Goal: Transaction & Acquisition: Book appointment/travel/reservation

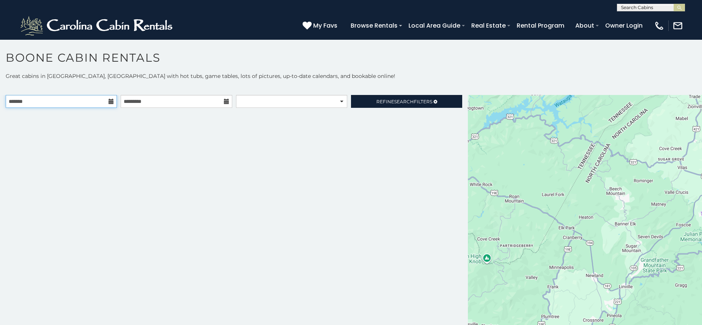
click at [109, 102] on input "text" at bounding box center [61, 101] width 111 height 13
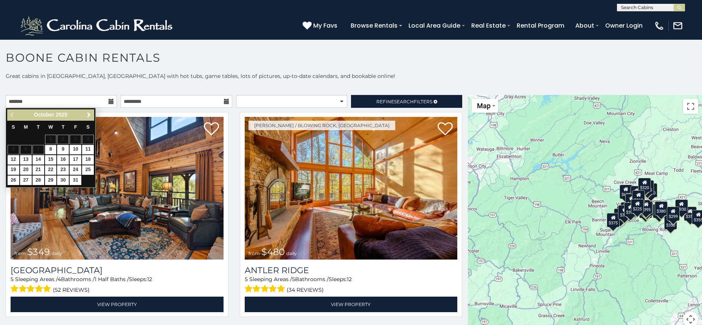
click at [89, 114] on span "Next" at bounding box center [89, 115] width 6 height 6
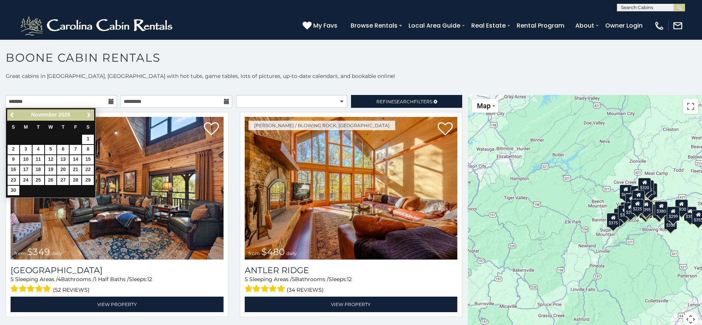
click at [89, 114] on span "Next" at bounding box center [89, 115] width 6 height 6
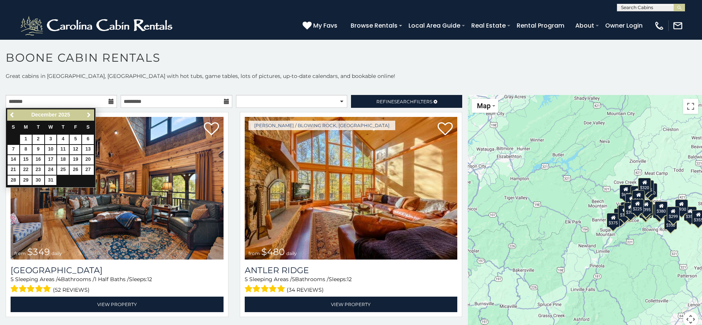
click at [89, 114] on span "Next" at bounding box center [89, 115] width 6 height 6
click at [51, 149] on link "11" at bounding box center [51, 149] width 12 height 9
type input "**********"
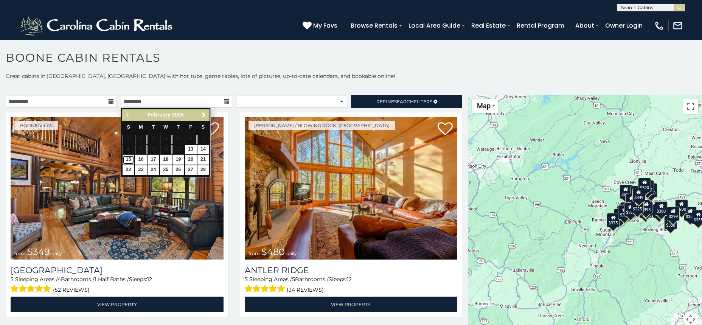
click at [128, 162] on link "15" at bounding box center [129, 159] width 12 height 9
type input "**********"
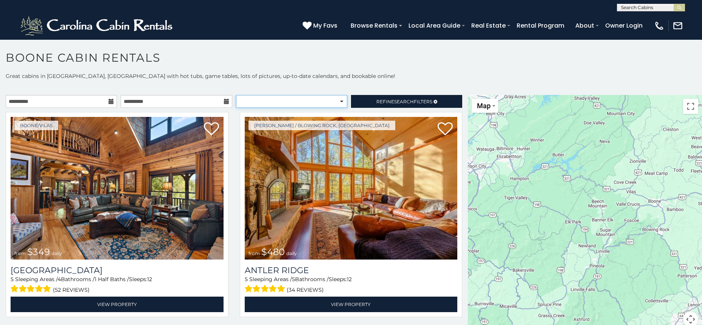
click at [236, 95] on select "**********" at bounding box center [291, 101] width 111 height 13
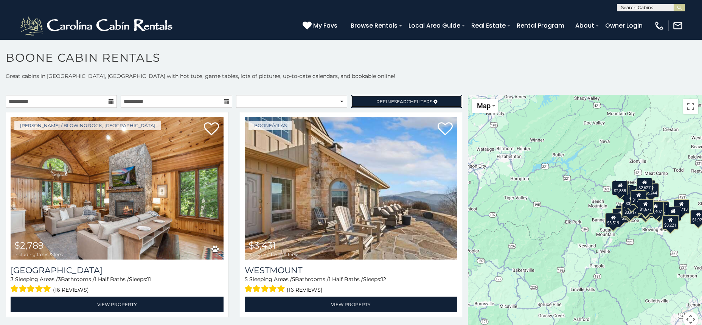
click at [401, 98] on link "Refine Search Filters" at bounding box center [406, 101] width 111 height 13
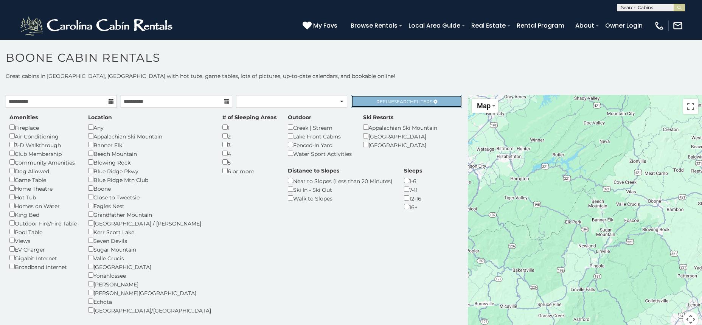
click at [403, 101] on span "Search" at bounding box center [404, 102] width 20 height 6
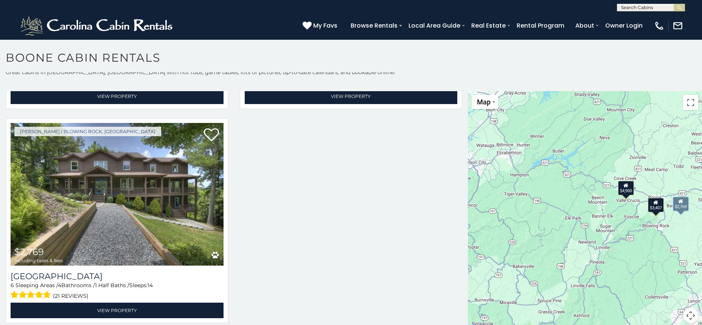
scroll to position [6, 0]
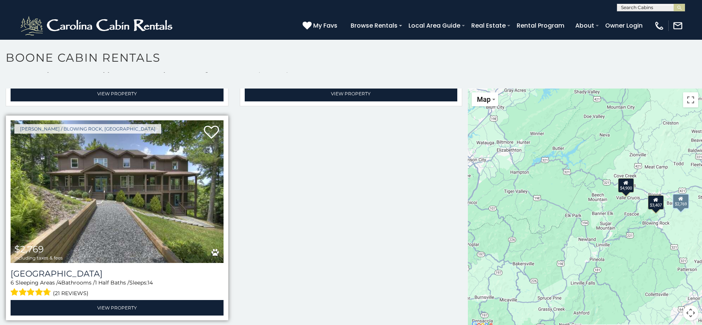
click at [123, 247] on img at bounding box center [117, 191] width 213 height 143
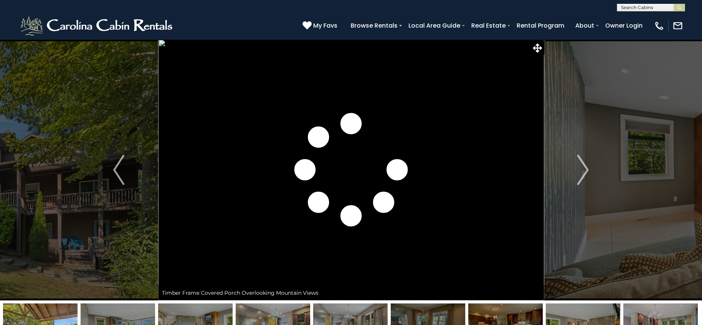
click at [583, 169] on img "Next" at bounding box center [583, 170] width 11 height 30
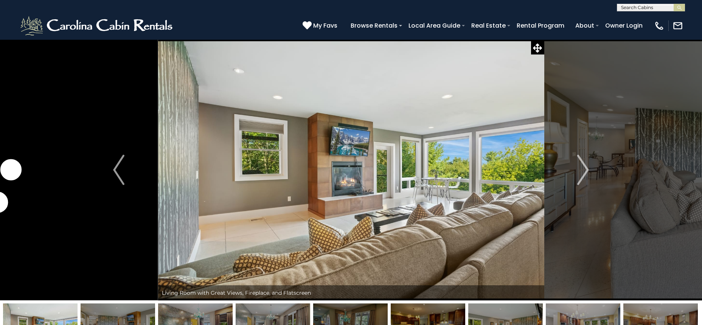
click at [583, 169] on img "Next" at bounding box center [583, 170] width 11 height 30
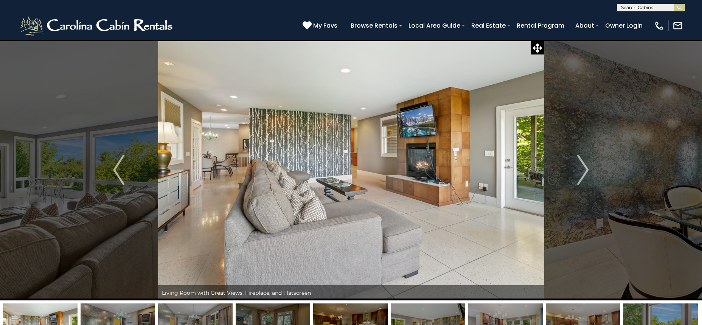
click at [583, 169] on img "Next" at bounding box center [583, 170] width 11 height 30
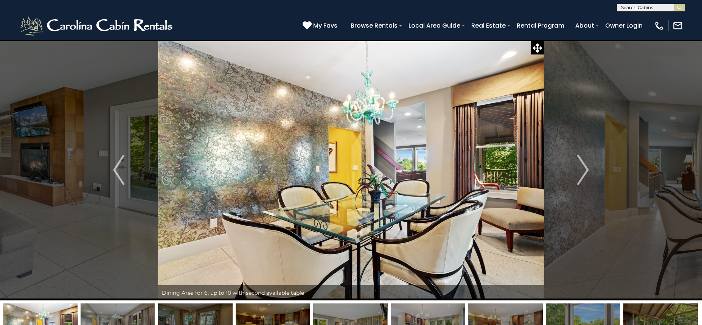
click at [583, 169] on img "Next" at bounding box center [583, 170] width 11 height 30
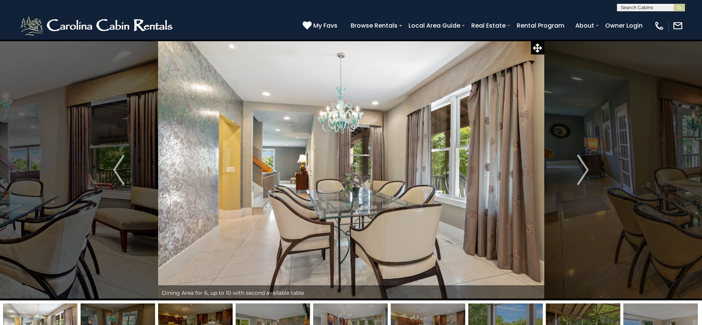
click at [583, 169] on img "Next" at bounding box center [583, 170] width 11 height 30
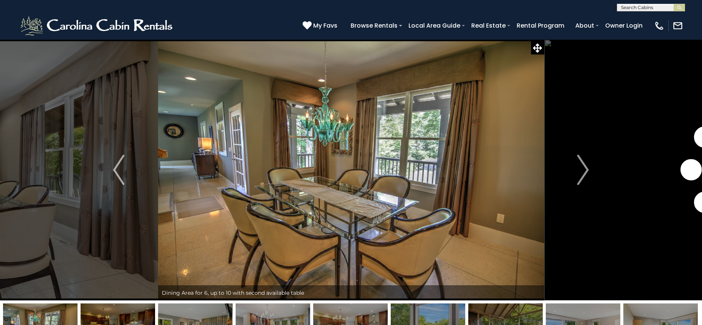
click at [583, 169] on img "Next" at bounding box center [583, 170] width 11 height 30
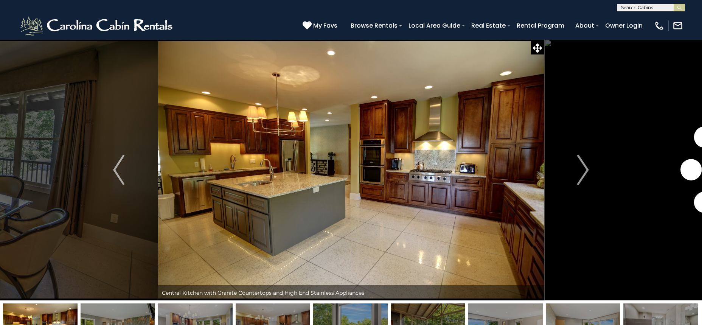
click at [583, 169] on img "Next" at bounding box center [583, 170] width 11 height 30
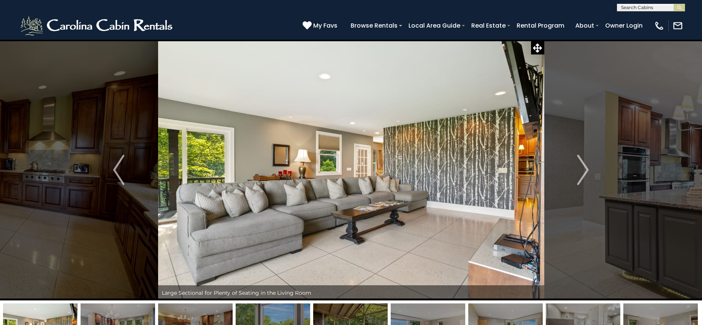
click at [583, 169] on img "Next" at bounding box center [583, 170] width 11 height 30
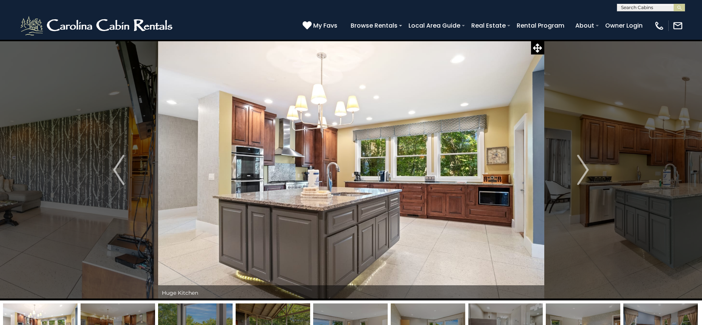
click at [583, 169] on img "Next" at bounding box center [583, 170] width 11 height 30
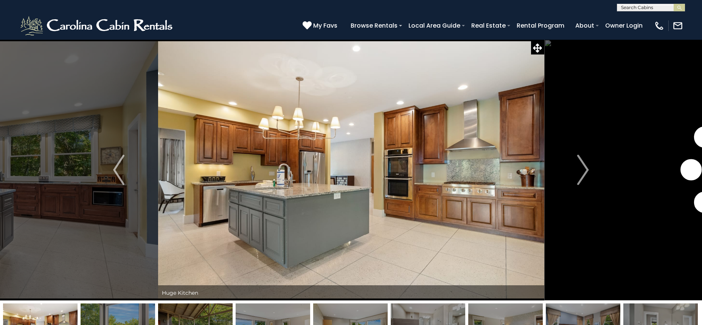
click at [583, 169] on img "Next" at bounding box center [583, 170] width 11 height 30
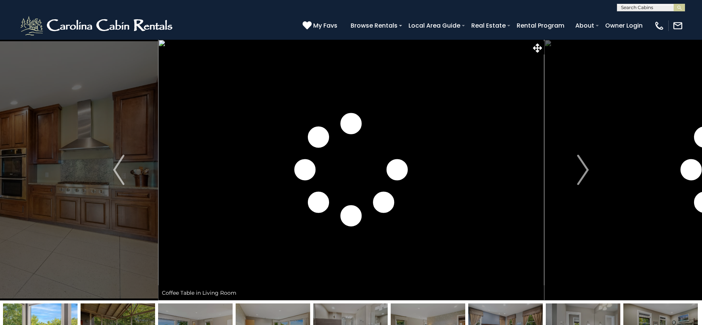
click at [583, 169] on img "Next" at bounding box center [583, 170] width 11 height 30
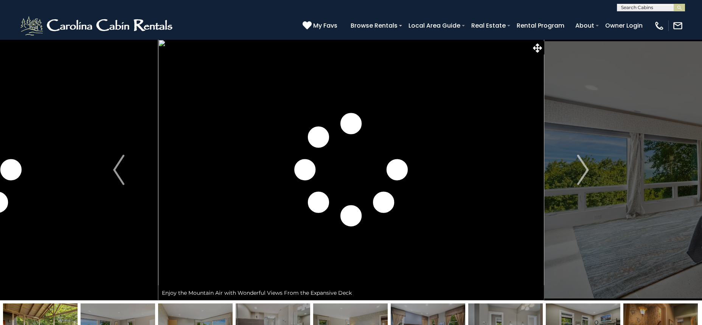
click at [583, 169] on img "Next" at bounding box center [583, 170] width 11 height 30
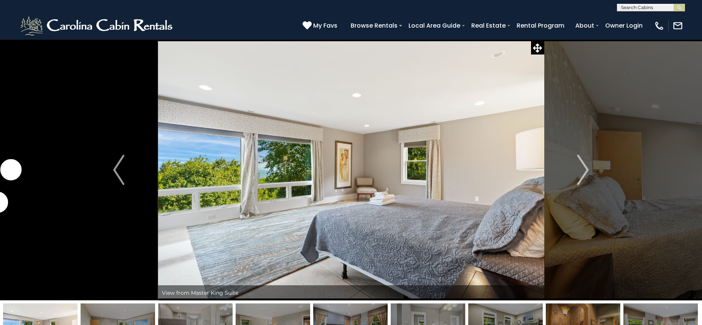
click at [583, 169] on img "Next" at bounding box center [583, 170] width 11 height 30
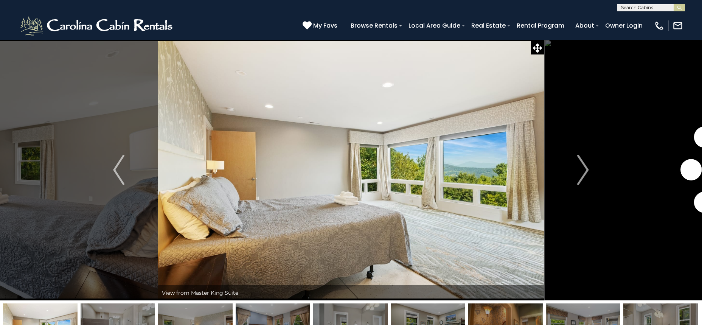
click at [583, 169] on img "Next" at bounding box center [583, 170] width 11 height 30
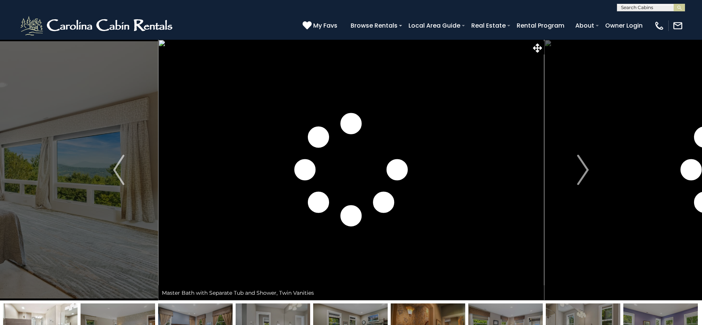
click at [583, 169] on img "Next" at bounding box center [583, 170] width 11 height 30
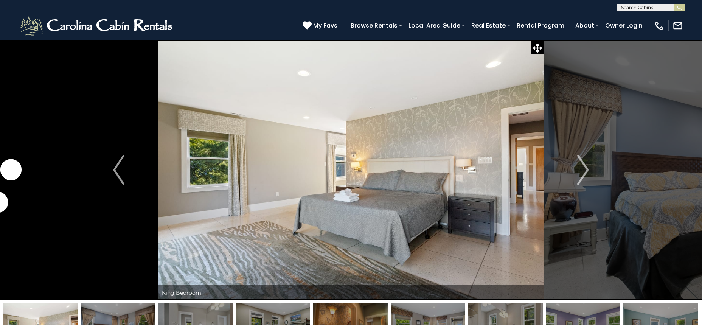
click at [583, 169] on img "Next" at bounding box center [583, 170] width 11 height 30
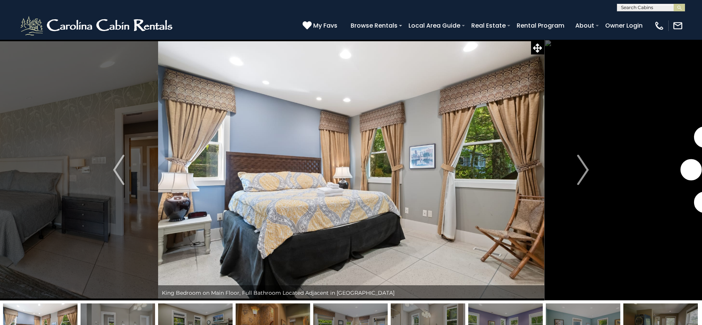
click at [583, 169] on img "Next" at bounding box center [583, 170] width 11 height 30
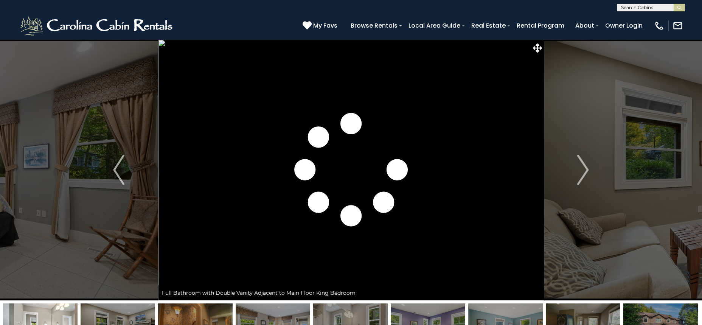
click at [583, 169] on img "Next" at bounding box center [583, 170] width 11 height 30
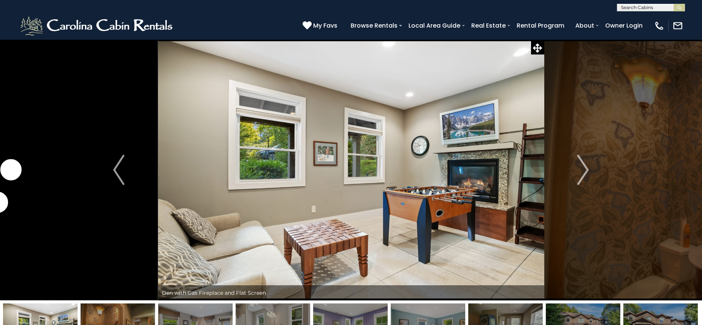
click at [583, 169] on img "Next" at bounding box center [583, 170] width 11 height 30
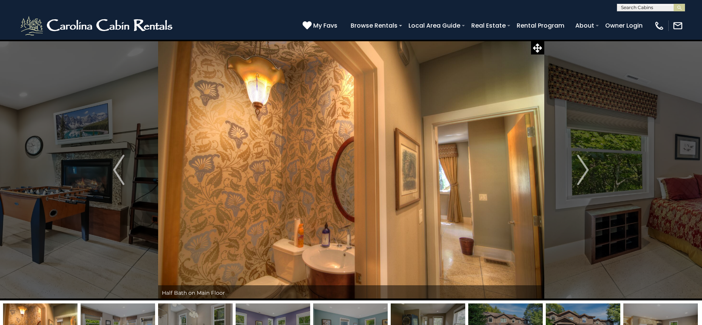
click at [583, 169] on img "Next" at bounding box center [583, 170] width 11 height 30
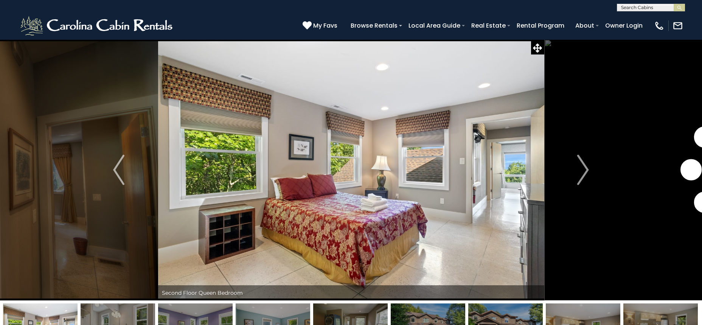
click at [583, 169] on img "Next" at bounding box center [583, 170] width 11 height 30
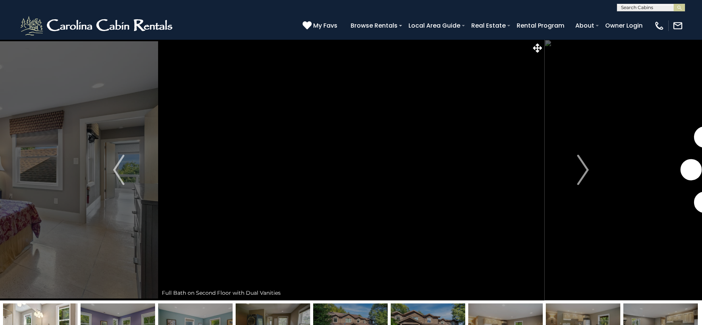
click at [583, 169] on img "Next" at bounding box center [583, 170] width 11 height 30
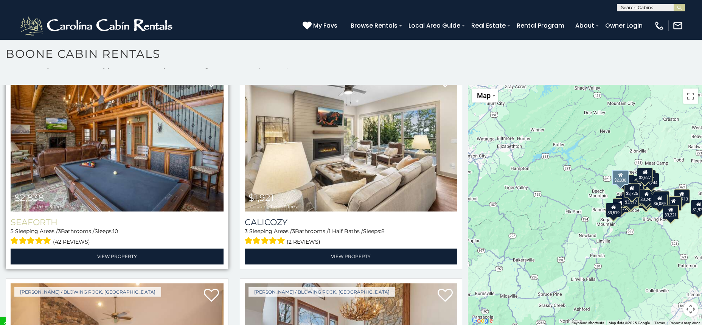
scroll to position [2811, 0]
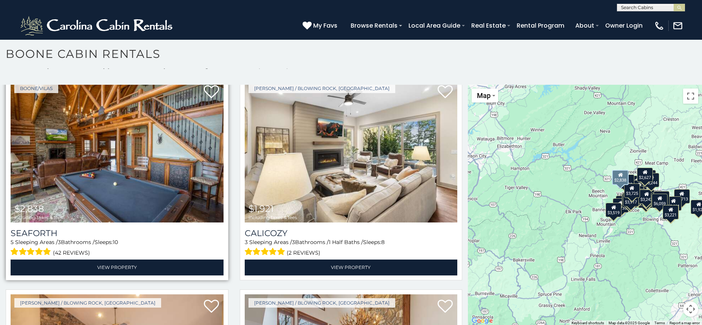
click at [159, 196] on img at bounding box center [117, 151] width 213 height 143
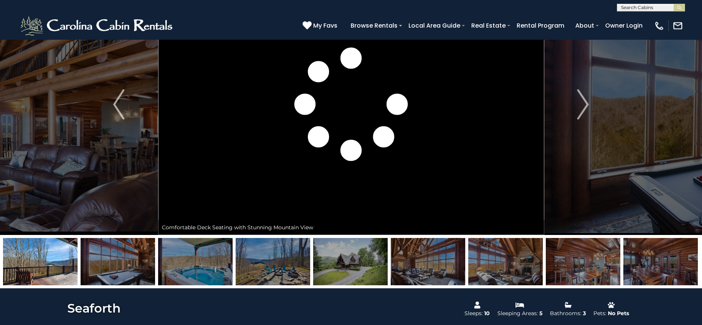
scroll to position [83, 0]
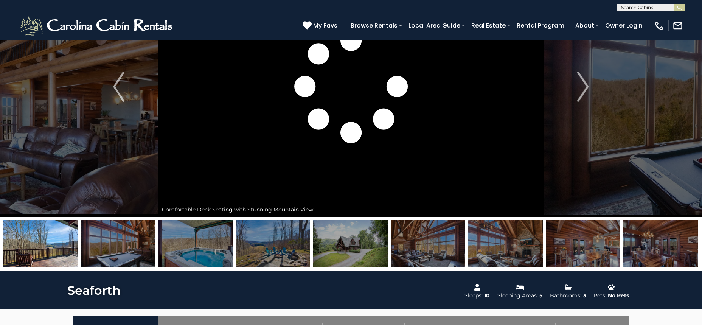
click at [463, 249] on img at bounding box center [428, 243] width 75 height 47
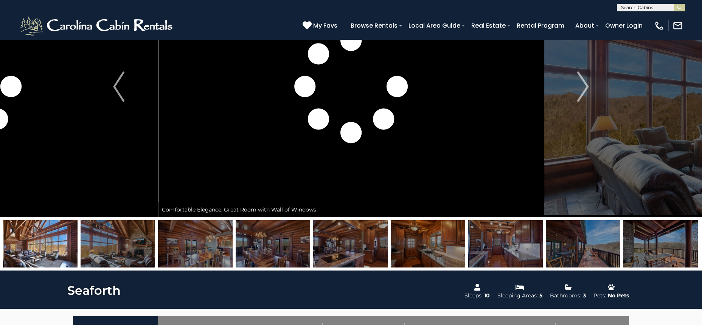
click at [376, 245] on img at bounding box center [350, 243] width 75 height 47
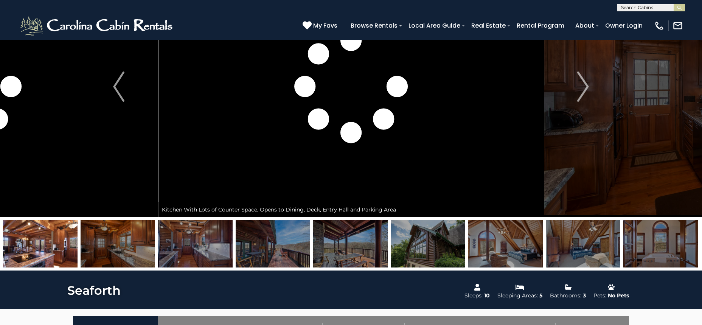
click at [507, 248] on img at bounding box center [505, 243] width 75 height 47
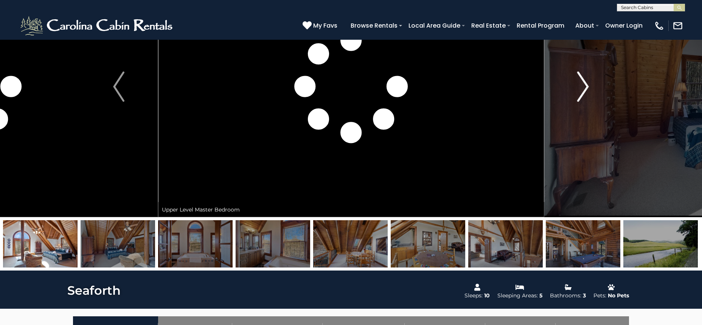
click at [582, 82] on img "Next" at bounding box center [583, 87] width 11 height 30
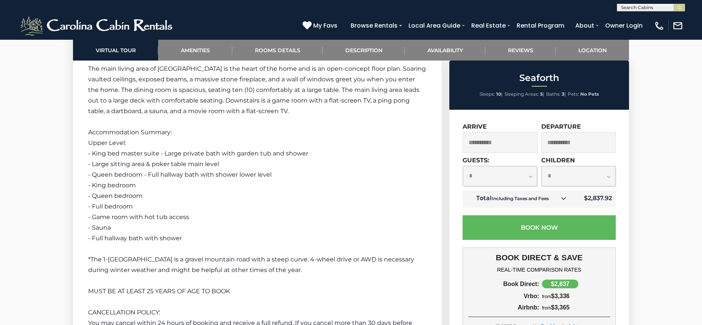
scroll to position [1501, 0]
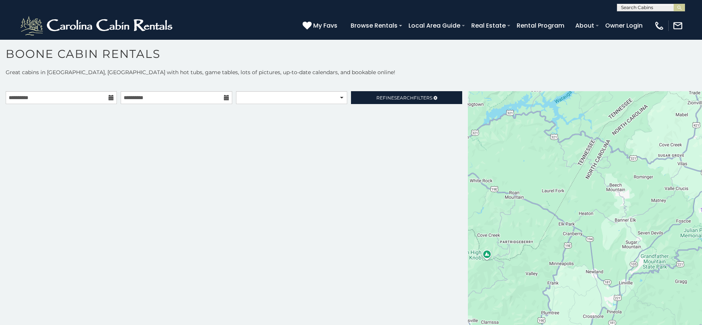
scroll to position [6, 0]
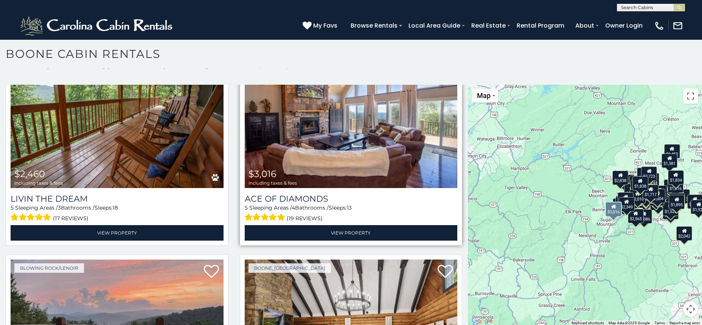
scroll to position [5793, 0]
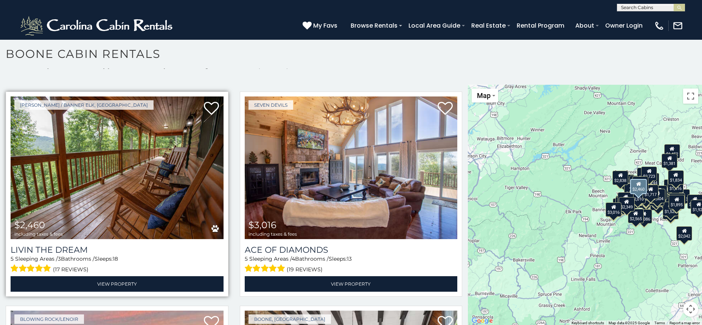
click at [168, 190] on img at bounding box center [117, 167] width 213 height 143
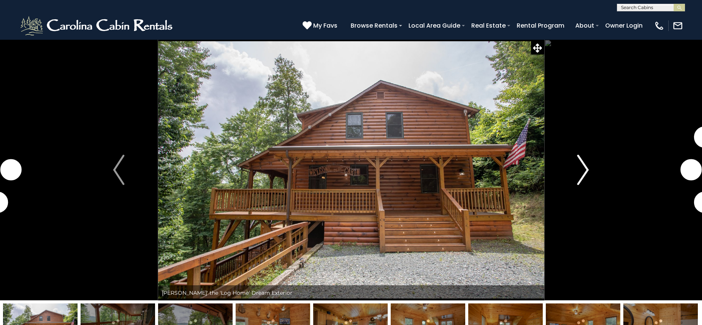
drag, startPoint x: 0, startPoint y: 0, endPoint x: 595, endPoint y: 166, distance: 618.3
click at [595, 166] on button "Next" at bounding box center [583, 169] width 78 height 261
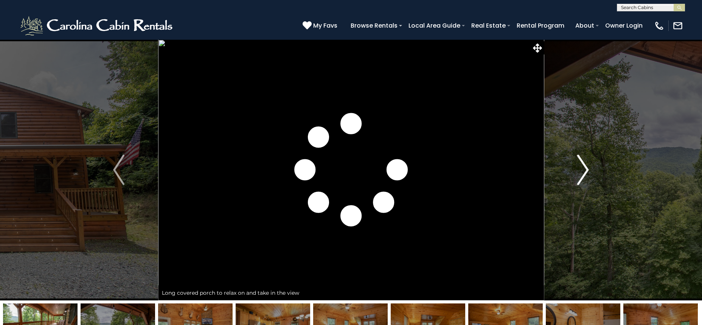
click at [583, 169] on img "Next" at bounding box center [583, 170] width 11 height 30
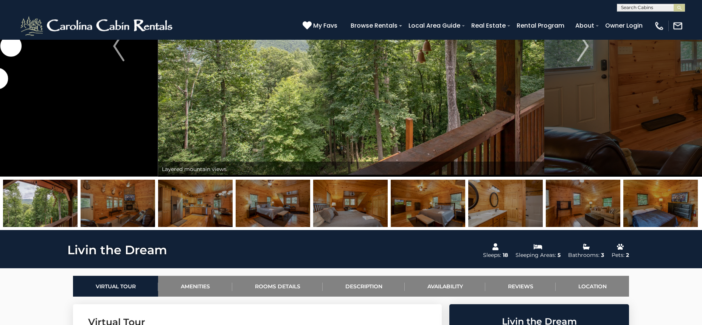
scroll to position [125, 0]
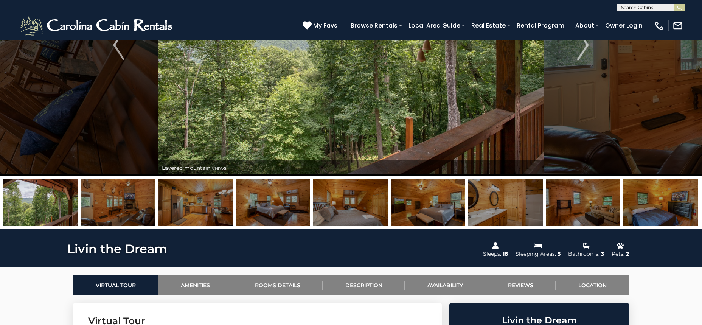
click at [317, 204] on img at bounding box center [350, 202] width 75 height 47
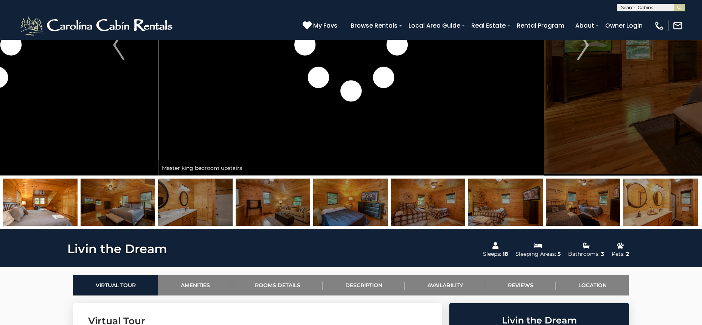
click at [416, 202] on img at bounding box center [428, 202] width 75 height 47
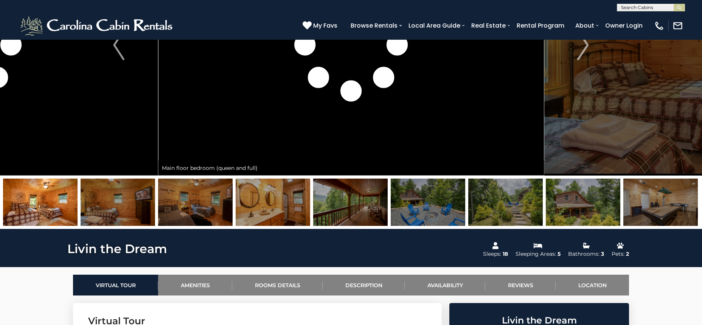
click at [662, 197] on img at bounding box center [660, 202] width 75 height 47
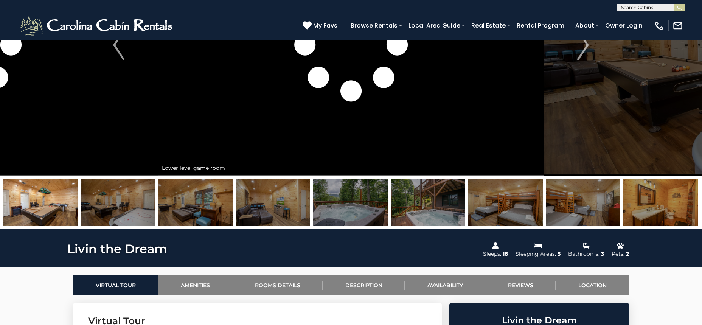
click at [528, 207] on img at bounding box center [505, 202] width 75 height 47
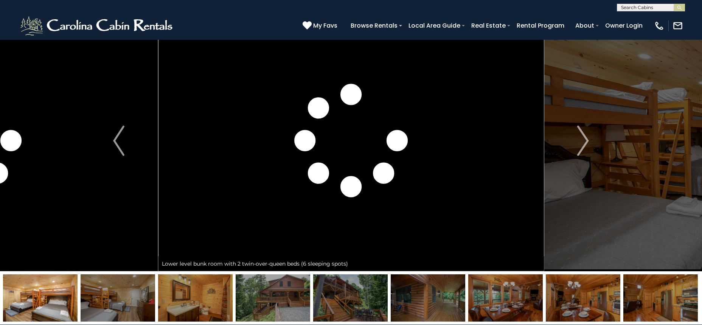
scroll to position [0, 0]
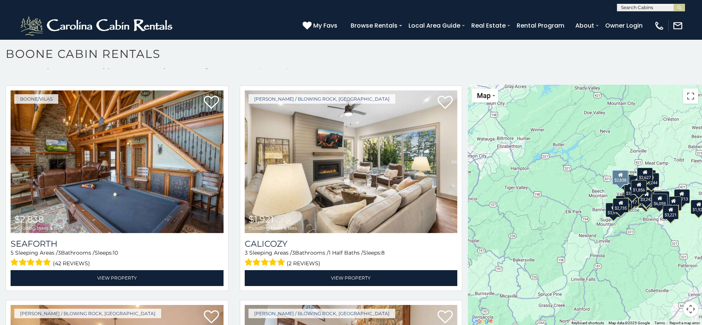
scroll to position [2804, 0]
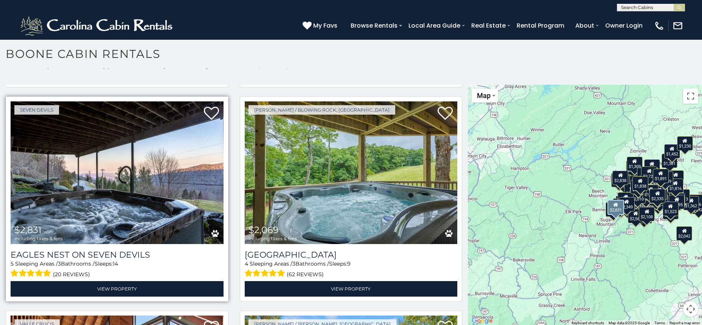
scroll to position [7110, 0]
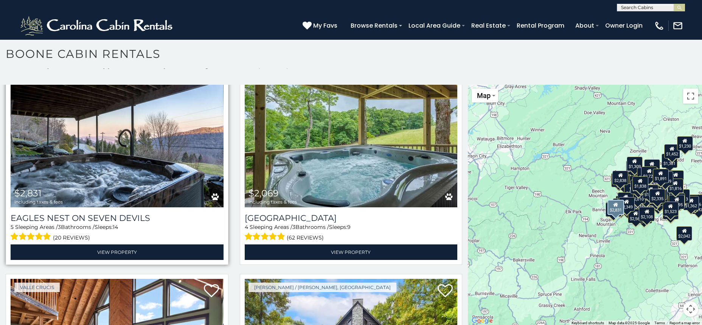
click at [179, 178] on img at bounding box center [117, 136] width 213 height 143
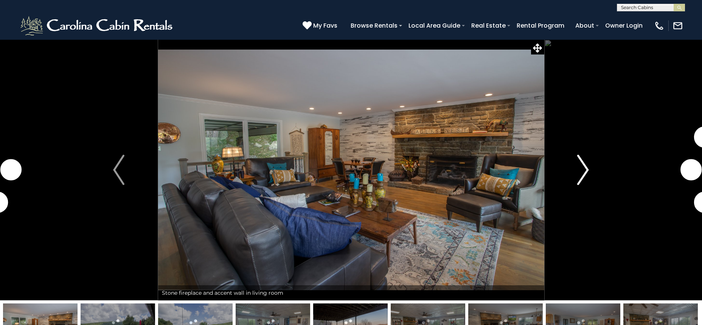
click at [580, 181] on img "Next" at bounding box center [583, 170] width 11 height 30
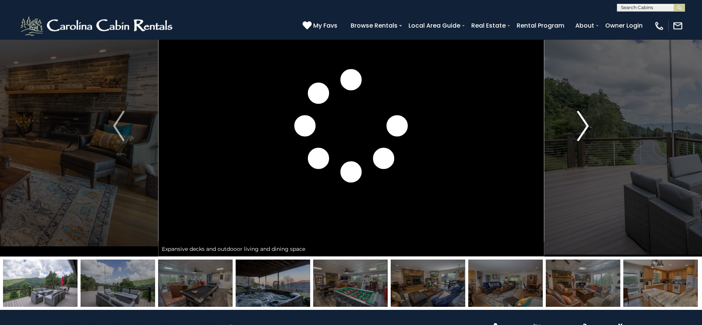
scroll to position [83, 0]
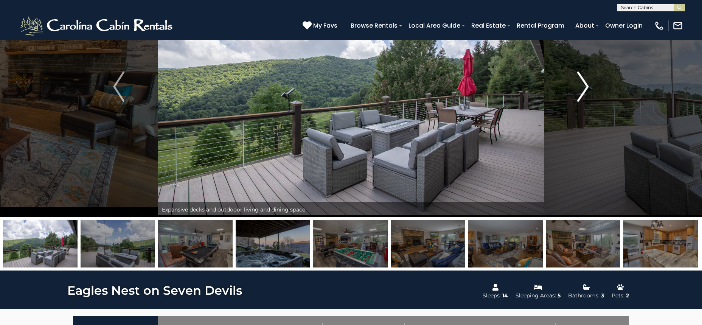
click at [586, 80] on img "Next" at bounding box center [583, 87] width 11 height 30
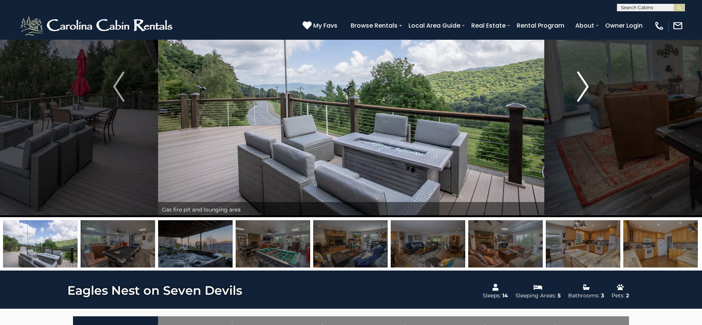
click at [586, 82] on img "Next" at bounding box center [583, 87] width 11 height 30
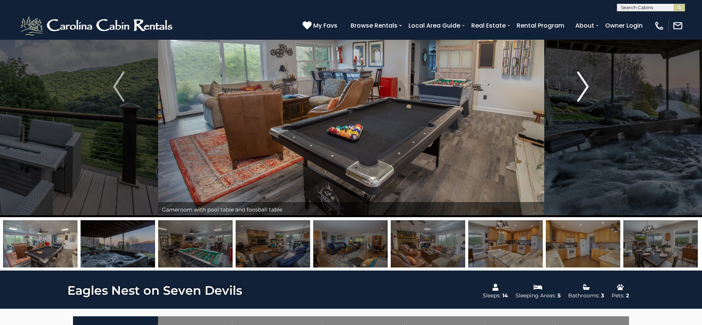
click at [586, 82] on img "Next" at bounding box center [583, 87] width 11 height 30
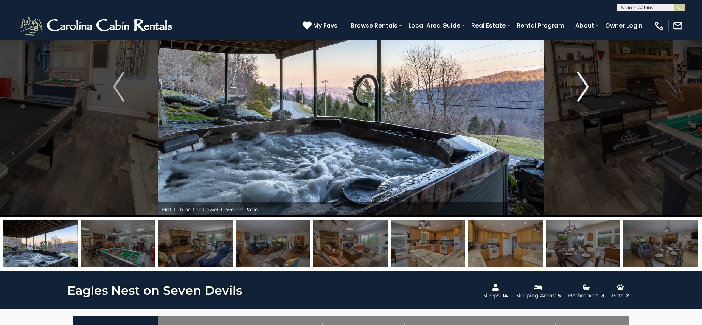
click at [586, 82] on img "Next" at bounding box center [583, 87] width 11 height 30
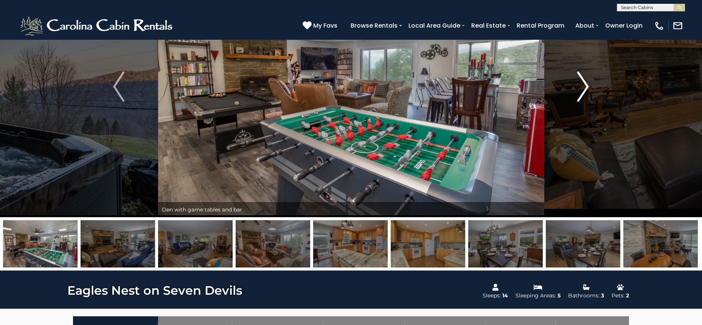
click at [586, 82] on img "Next" at bounding box center [583, 87] width 11 height 30
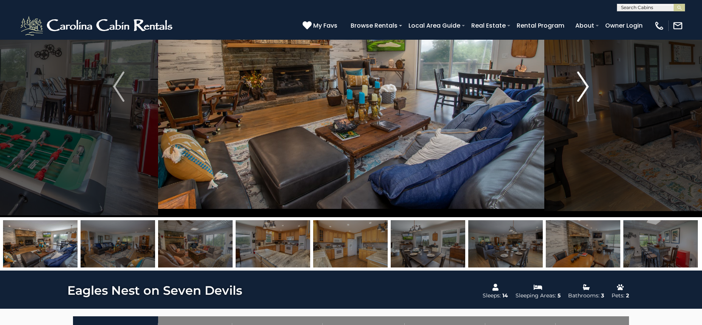
click at [586, 82] on img "Next" at bounding box center [583, 87] width 11 height 30
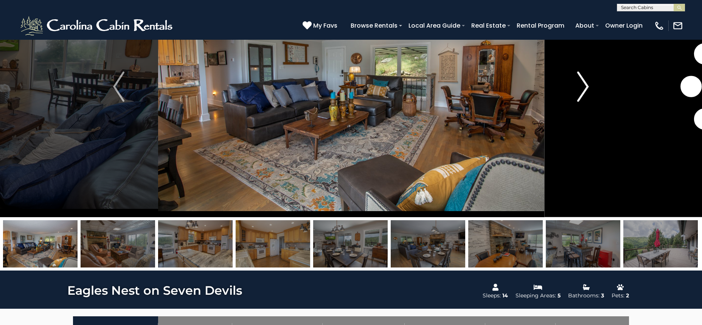
click at [586, 82] on img "Next" at bounding box center [583, 87] width 11 height 30
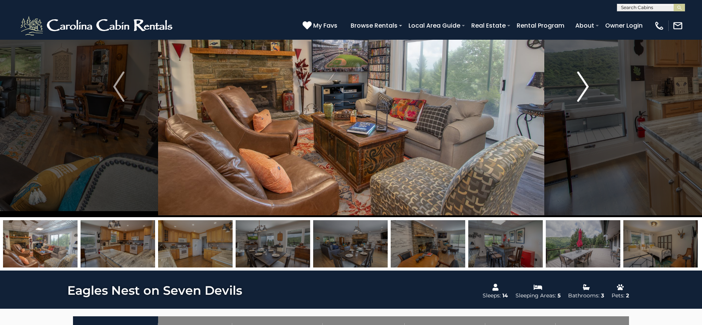
click at [586, 82] on img "Next" at bounding box center [583, 87] width 11 height 30
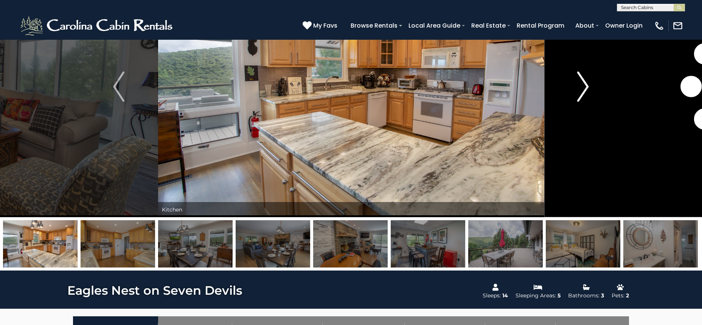
click at [586, 82] on img "Next" at bounding box center [583, 87] width 11 height 30
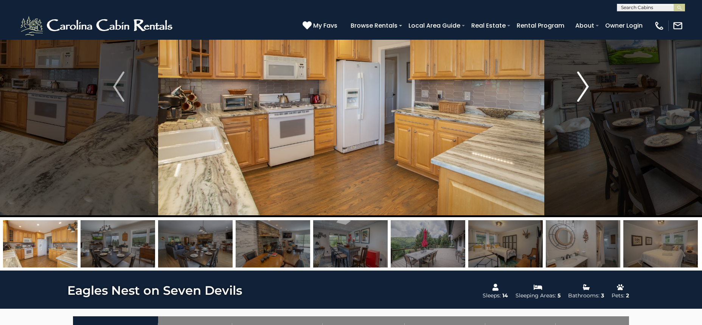
click at [586, 82] on img "Next" at bounding box center [583, 87] width 11 height 30
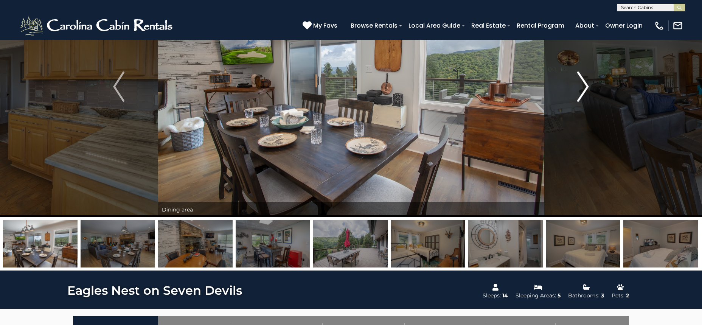
click at [586, 82] on img "Next" at bounding box center [583, 87] width 11 height 30
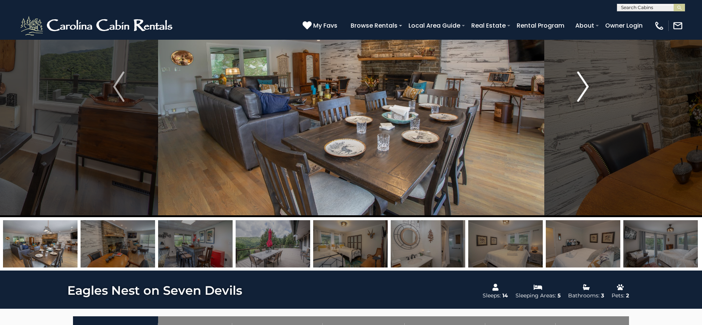
click at [586, 82] on img "Next" at bounding box center [583, 87] width 11 height 30
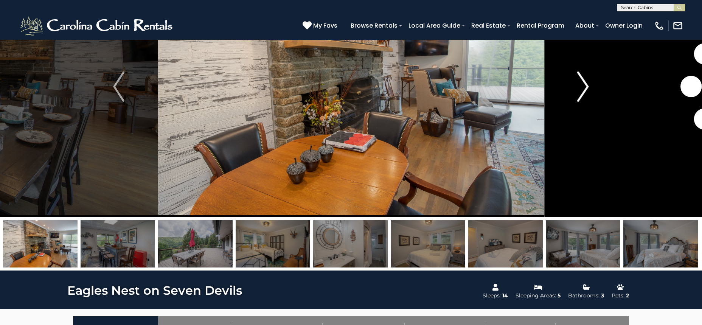
click at [586, 82] on img "Next" at bounding box center [583, 87] width 11 height 30
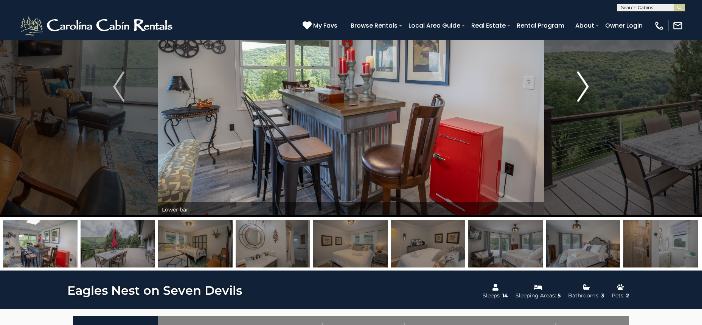
click at [586, 82] on img "Next" at bounding box center [583, 87] width 11 height 30
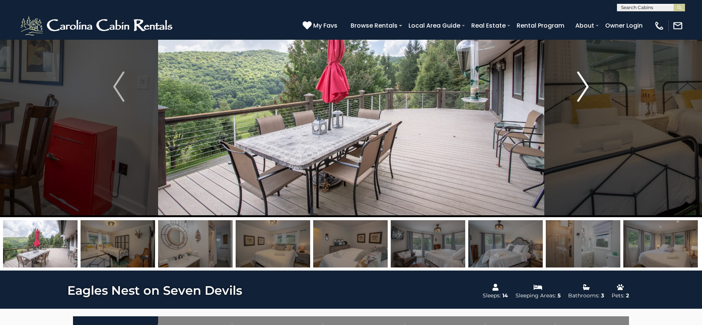
click at [586, 82] on img "Next" at bounding box center [583, 87] width 11 height 30
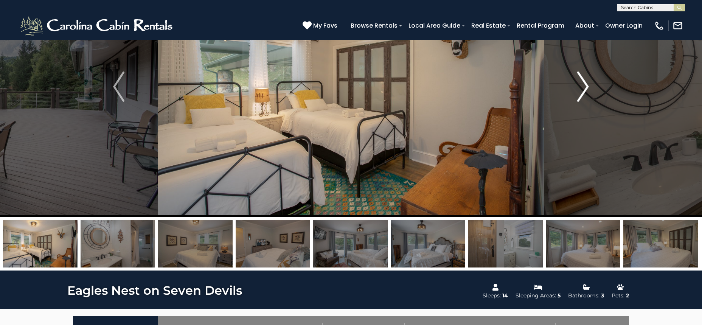
click at [586, 82] on img "Next" at bounding box center [583, 87] width 11 height 30
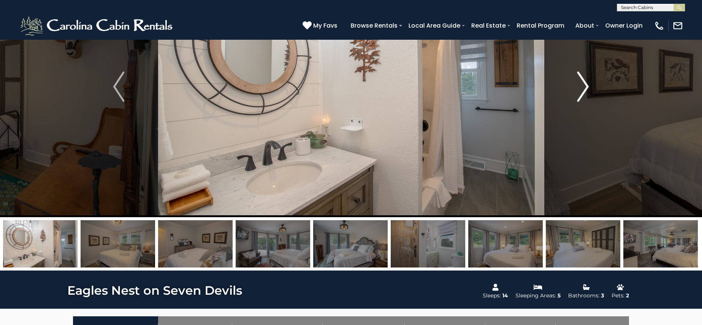
click at [586, 82] on img "Next" at bounding box center [583, 87] width 11 height 30
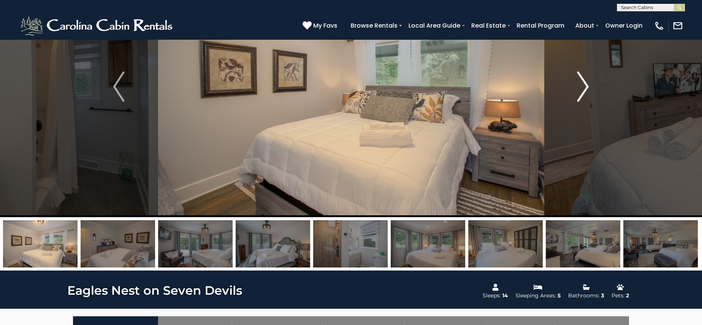
click at [586, 82] on img "Next" at bounding box center [583, 87] width 11 height 30
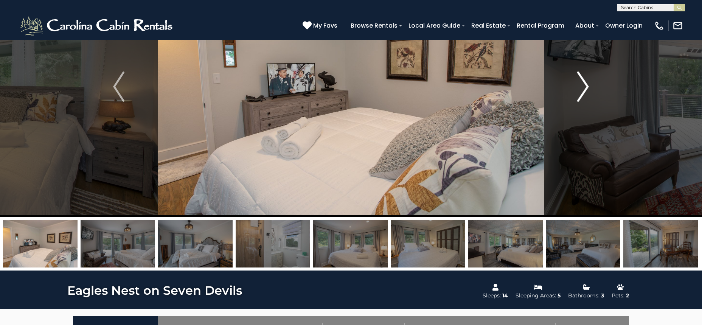
click at [586, 82] on img "Next" at bounding box center [583, 87] width 11 height 30
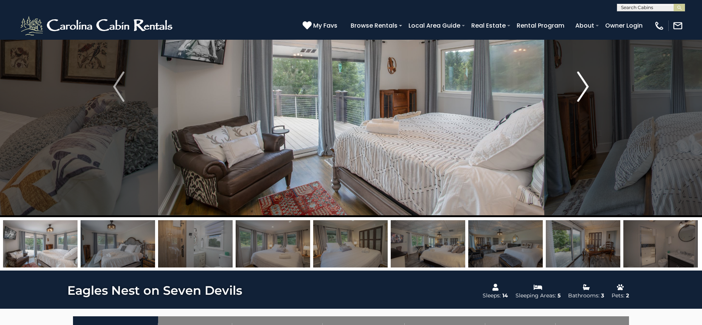
click at [586, 82] on img "Next" at bounding box center [583, 87] width 11 height 30
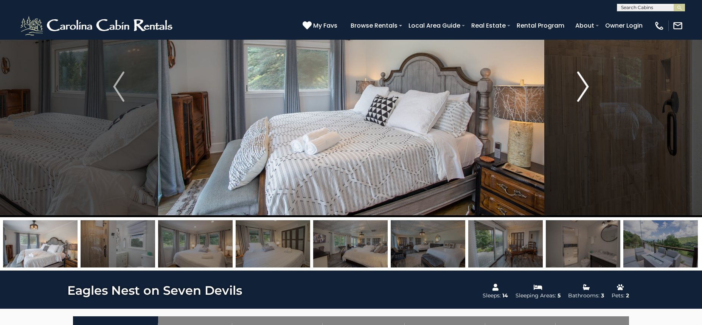
click at [586, 82] on img "Next" at bounding box center [583, 87] width 11 height 30
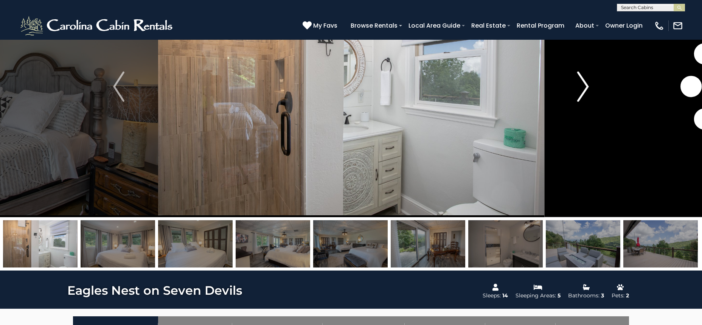
click at [586, 82] on img "Next" at bounding box center [583, 87] width 11 height 30
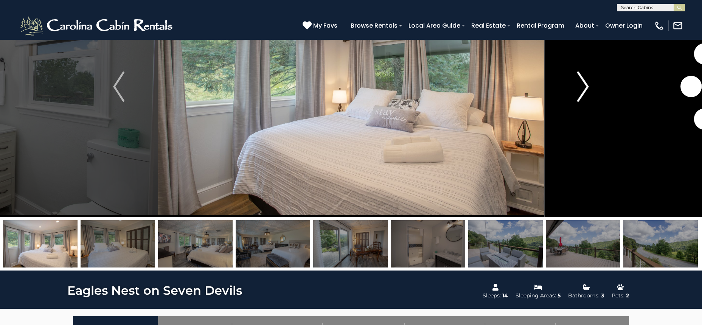
click at [586, 82] on img "Next" at bounding box center [583, 87] width 11 height 30
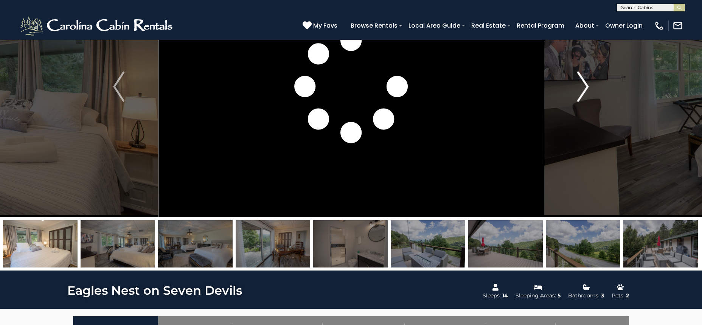
click at [586, 82] on img "Next" at bounding box center [583, 87] width 11 height 30
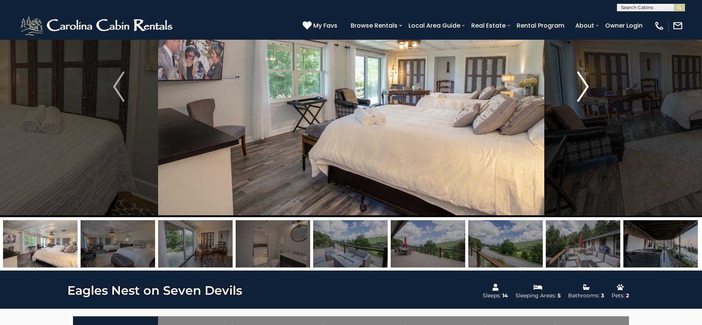
click at [586, 82] on img "Next" at bounding box center [583, 87] width 11 height 30
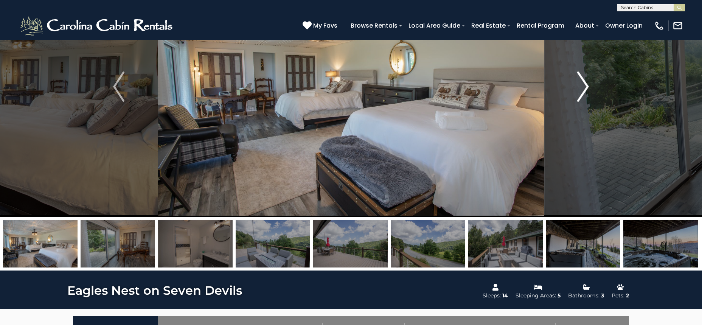
click at [586, 82] on img "Next" at bounding box center [583, 87] width 11 height 30
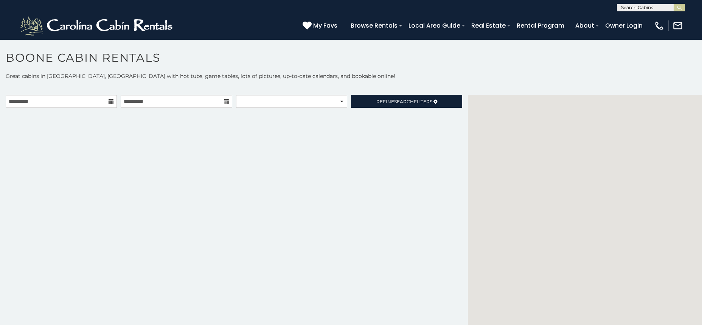
scroll to position [6, 0]
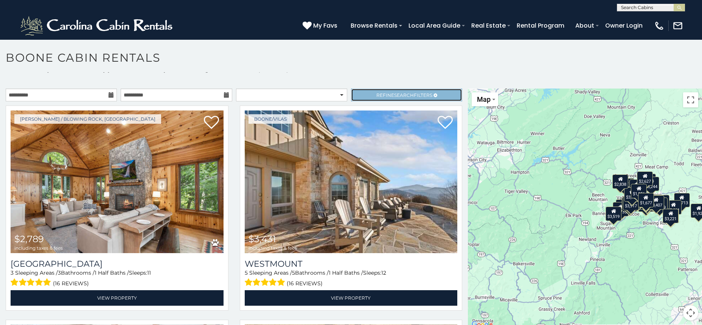
click at [382, 97] on span "Refine Search Filters" at bounding box center [404, 95] width 56 height 6
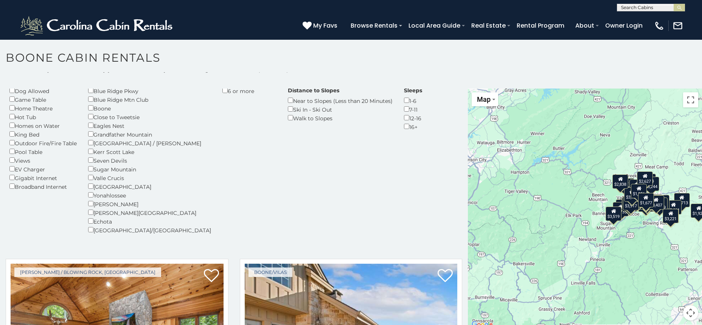
scroll to position [79, 0]
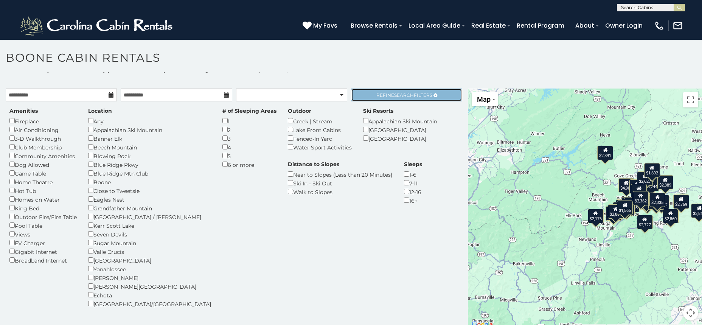
click at [426, 94] on span "Refine Search Filters" at bounding box center [404, 95] width 56 height 6
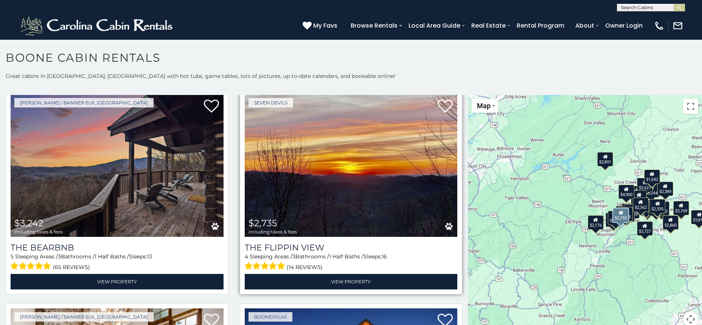
scroll to position [276, 0]
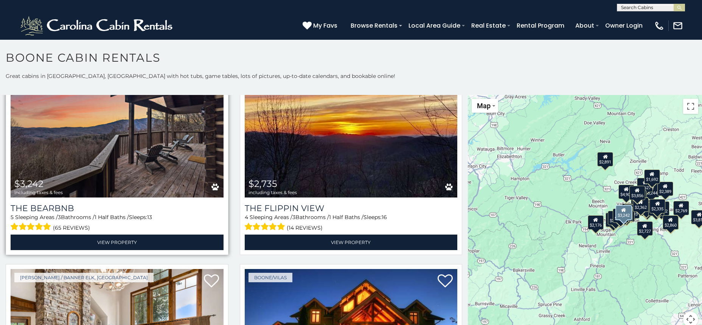
click at [151, 169] on img at bounding box center [117, 126] width 213 height 143
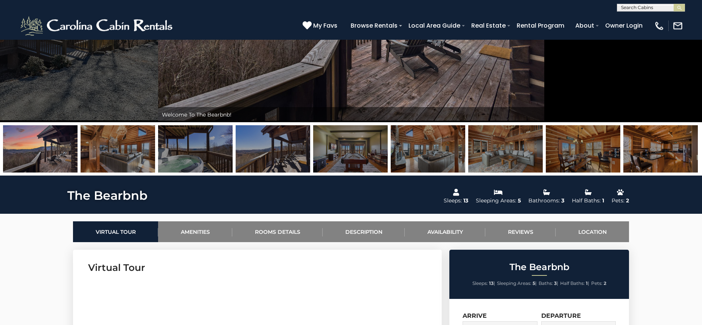
scroll to position [125, 0]
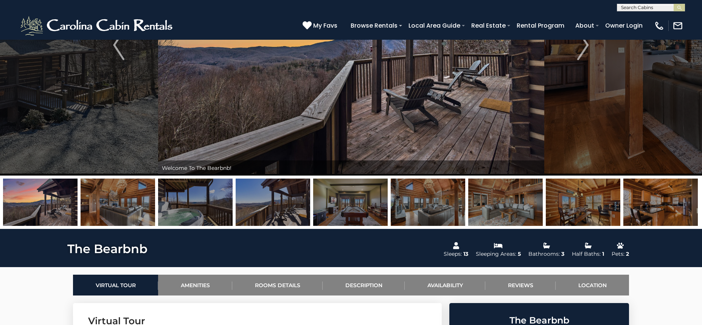
click at [661, 205] on img at bounding box center [660, 202] width 75 height 47
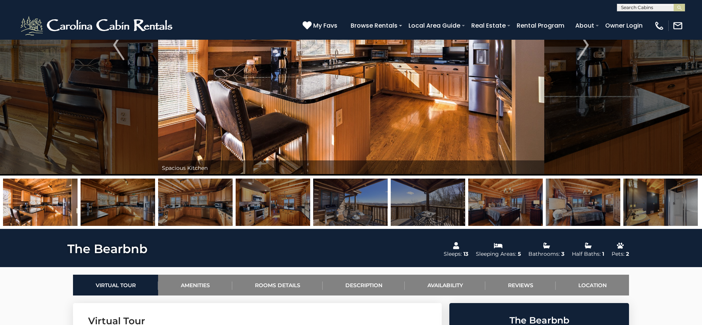
click at [591, 203] on img at bounding box center [583, 202] width 75 height 47
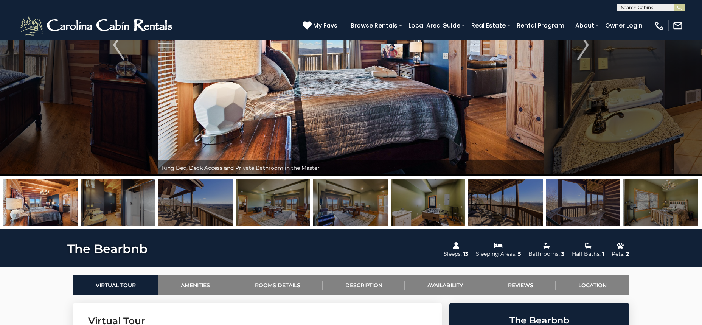
click at [686, 199] on img at bounding box center [660, 202] width 75 height 47
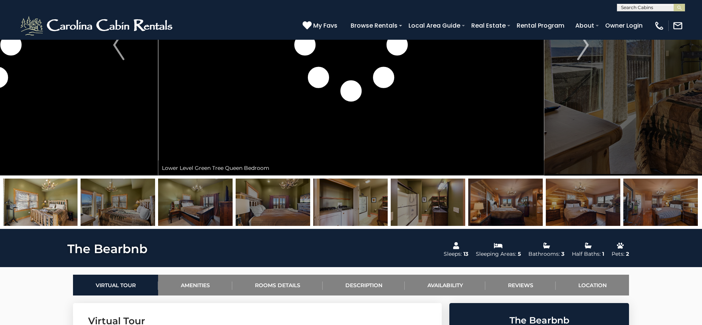
click at [591, 211] on img at bounding box center [583, 202] width 75 height 47
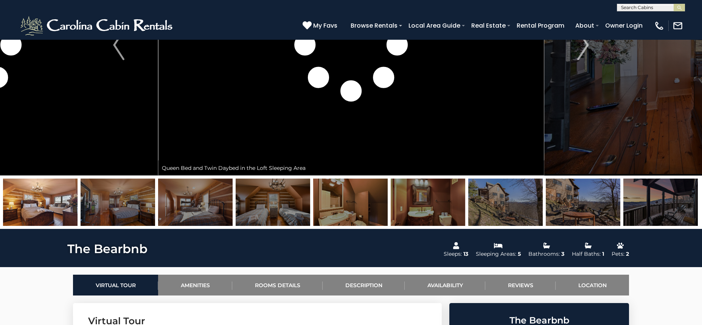
click at [292, 205] on img at bounding box center [273, 202] width 75 height 47
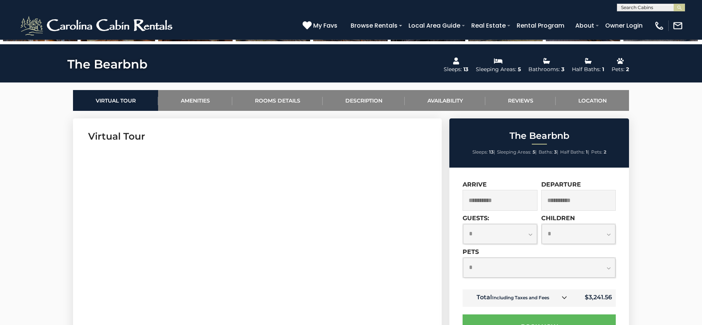
scroll to position [375, 0]
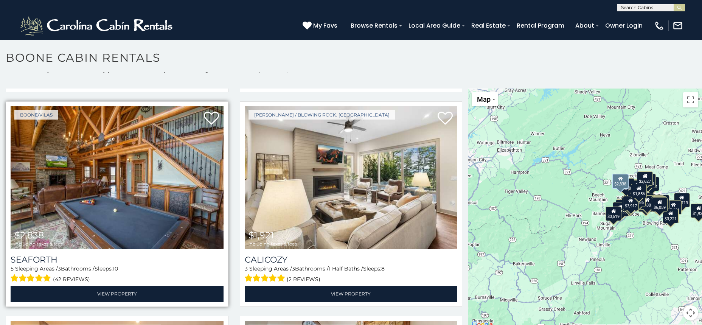
scroll to position [2804, 0]
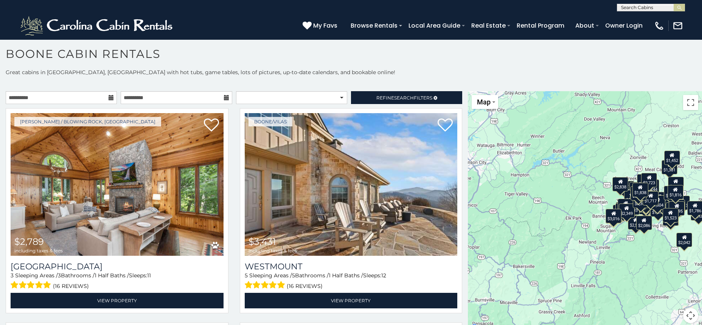
click at [378, 104] on div "**********" at bounding box center [234, 99] width 468 height 17
click at [386, 93] on link "Refine Search Filters" at bounding box center [406, 97] width 111 height 13
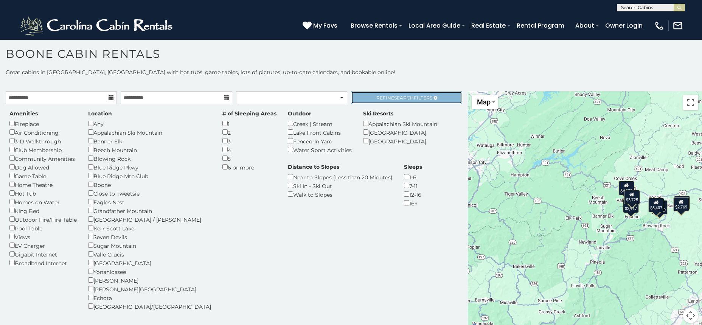
click at [434, 102] on link "Refine Search Filters" at bounding box center [406, 97] width 111 height 13
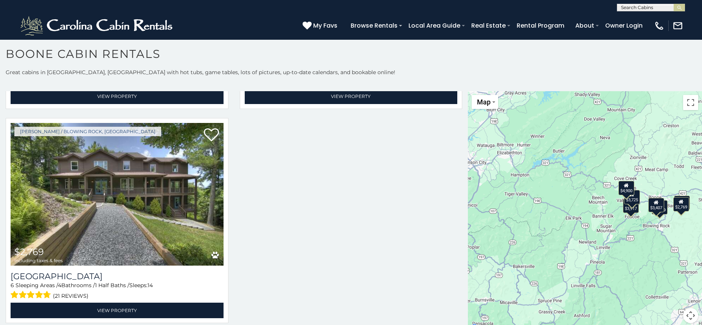
scroll to position [633, 0]
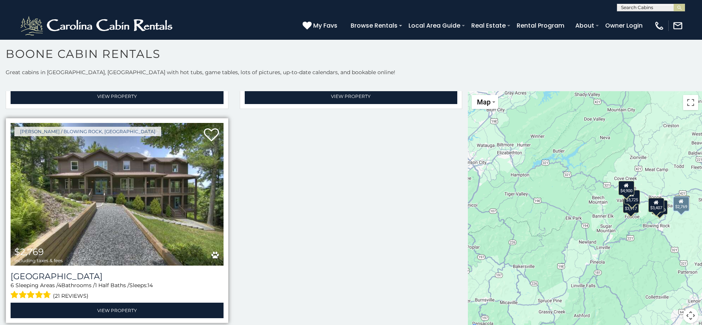
click at [143, 200] on img at bounding box center [117, 194] width 213 height 143
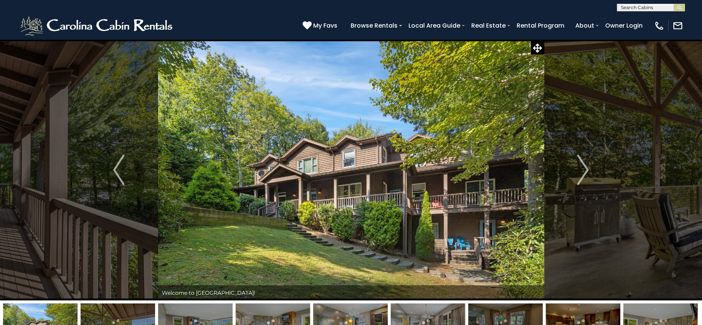
drag, startPoint x: 603, startPoint y: 167, endPoint x: 482, endPoint y: 163, distance: 120.4
click at [482, 163] on div "Front Porch at [GEOGRAPHIC_DATA]" at bounding box center [351, 169] width 386 height 261
click at [578, 169] on img "Next" at bounding box center [583, 170] width 11 height 30
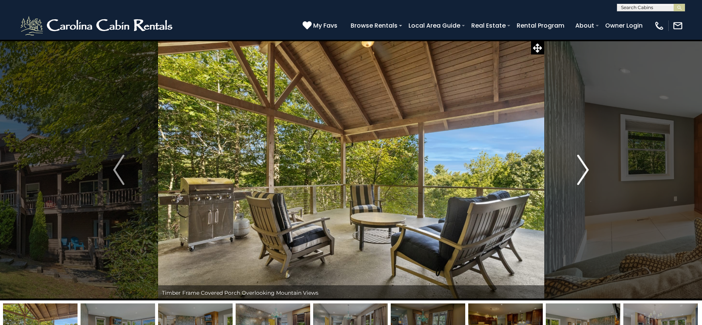
click at [578, 168] on img "Next" at bounding box center [583, 170] width 11 height 30
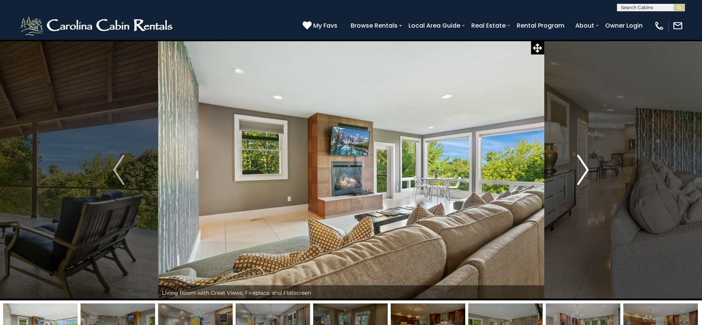
click at [578, 168] on img "Next" at bounding box center [583, 170] width 11 height 30
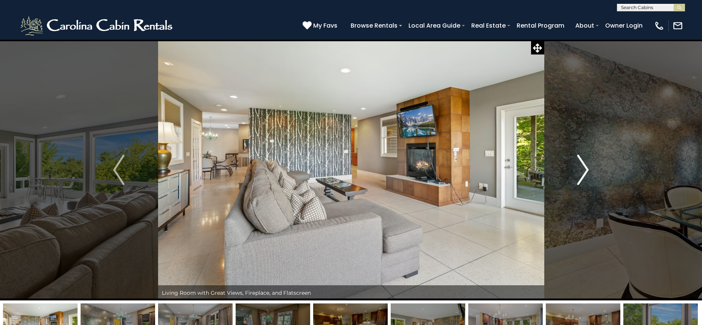
click at [573, 168] on button "Next" at bounding box center [583, 169] width 78 height 261
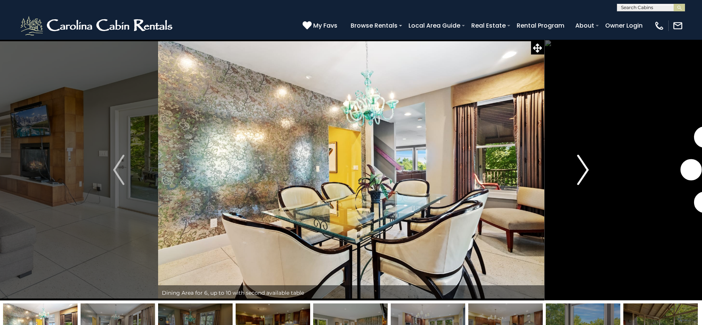
click at [573, 168] on button "Next" at bounding box center [583, 169] width 78 height 261
